Goal: Task Accomplishment & Management: Complete application form

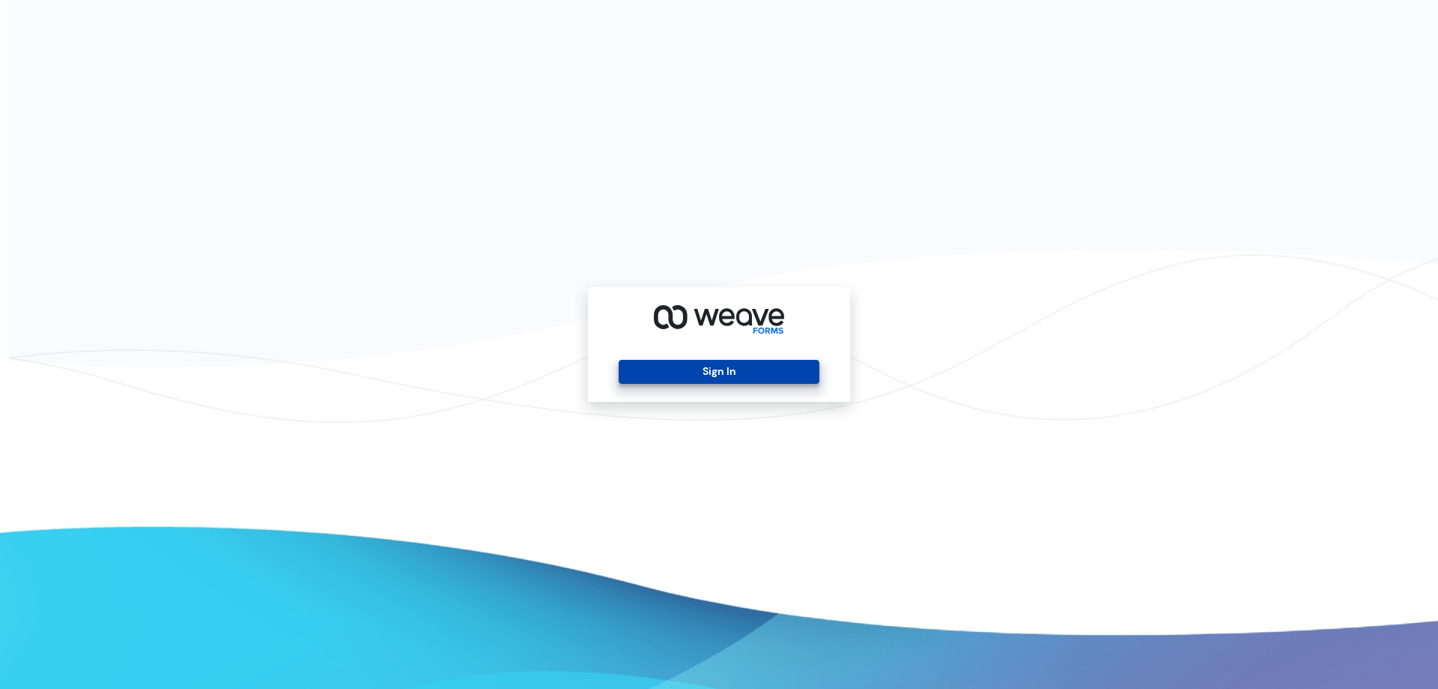
click at [724, 363] on button "Sign In" at bounding box center [719, 372] width 200 height 24
